Goal: Information Seeking & Learning: Learn about a topic

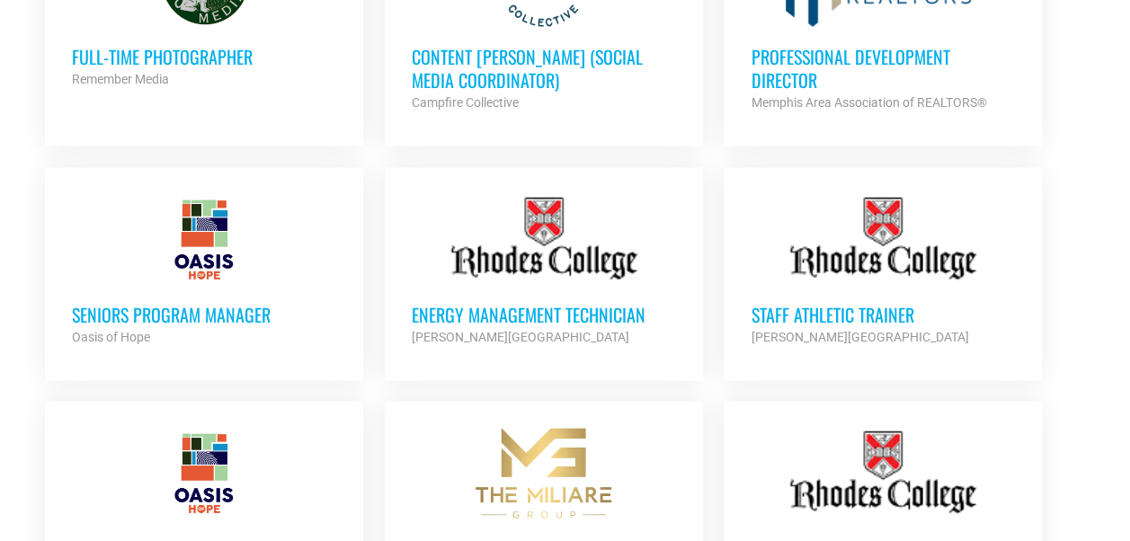
scroll to position [1777, 0]
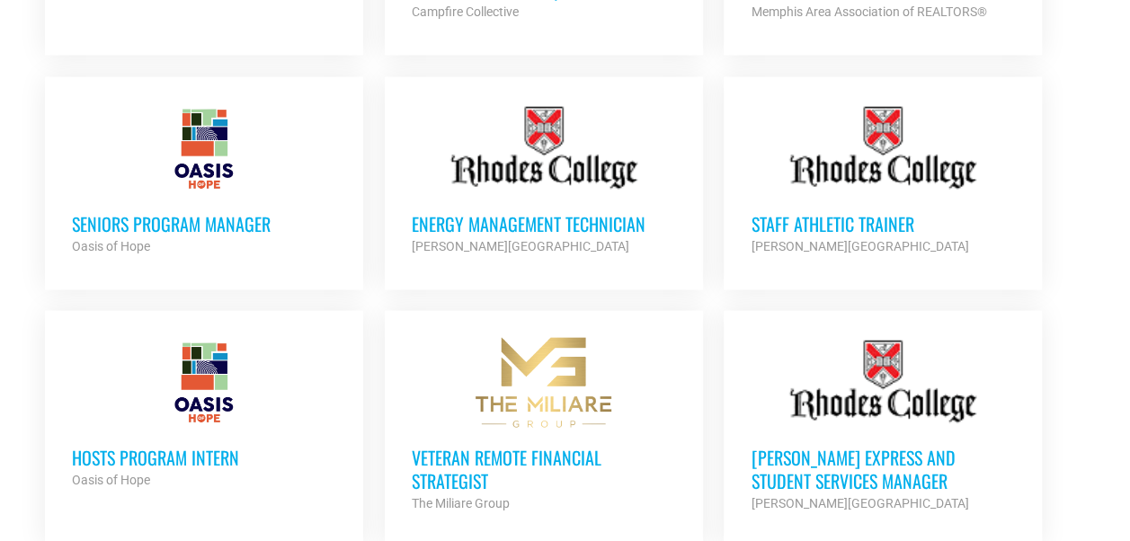
click at [158, 212] on h3 "Seniors Program Manager" at bounding box center [204, 223] width 264 height 23
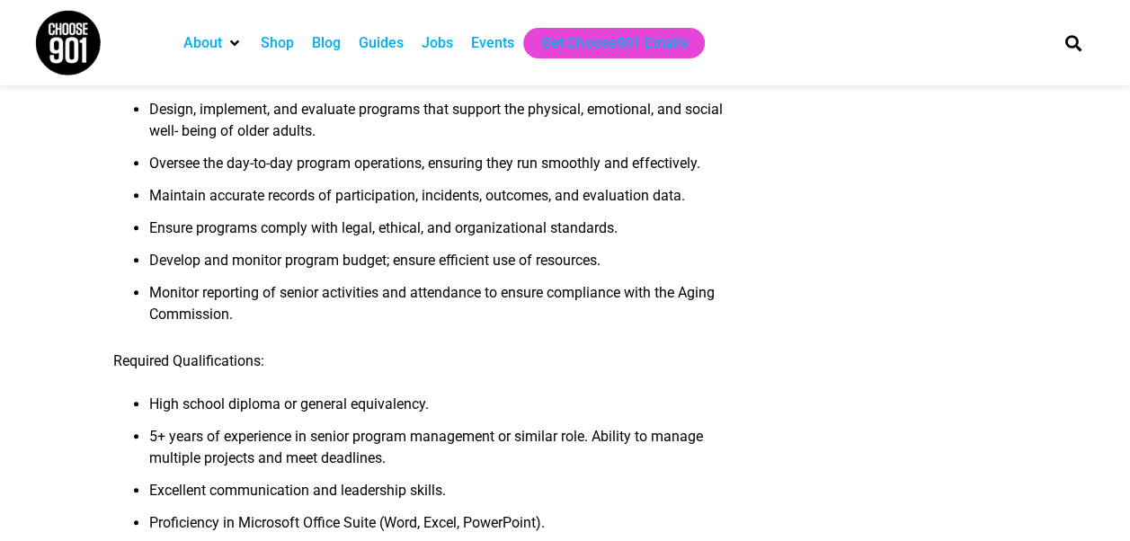
scroll to position [539, 0]
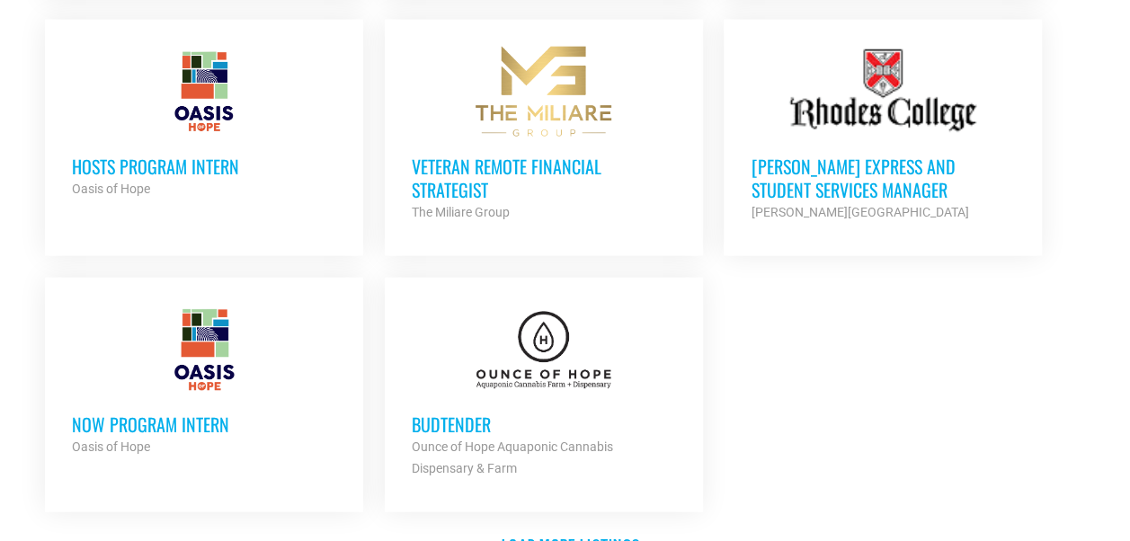
scroll to position [2046, 0]
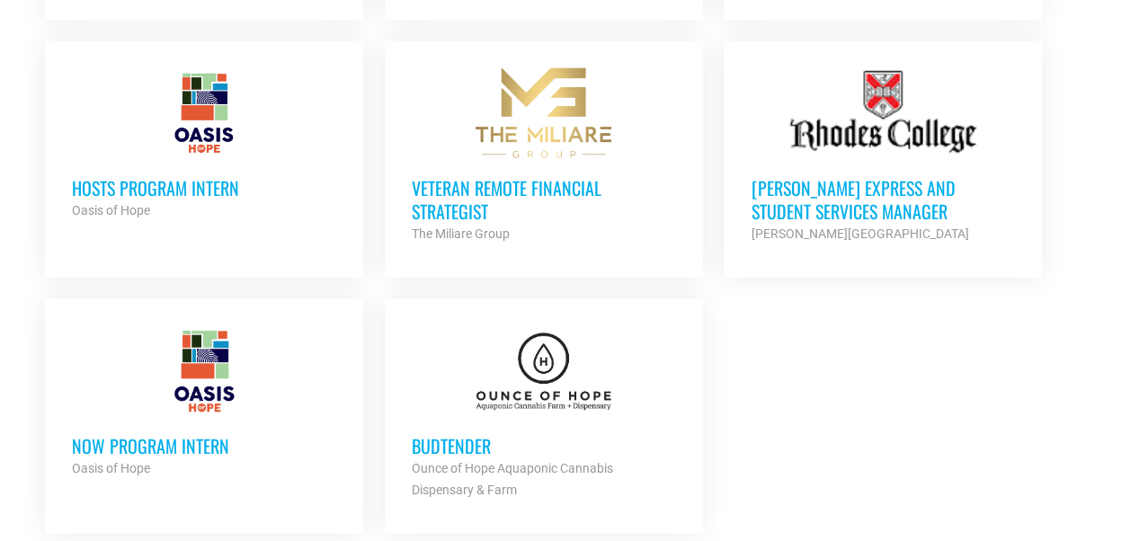
click at [155, 176] on h3 "HOSTS Program Intern" at bounding box center [204, 187] width 264 height 23
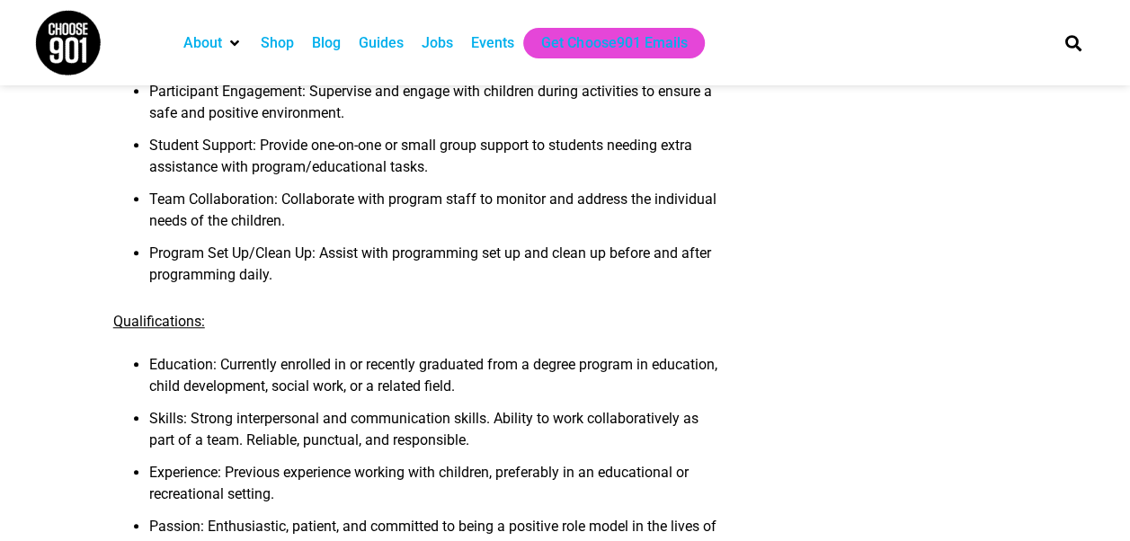
scroll to position [809, 0]
